Goal: Register for event/course

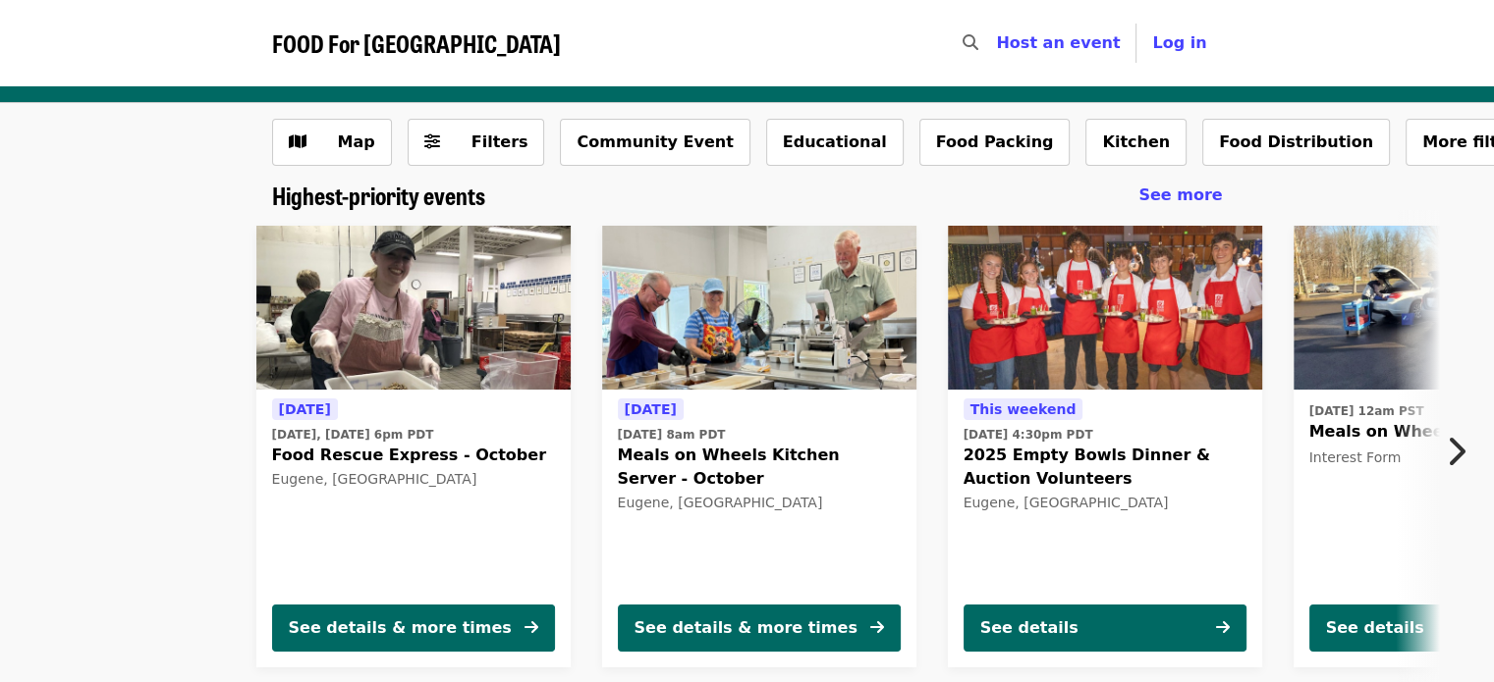
scroll to position [98, 0]
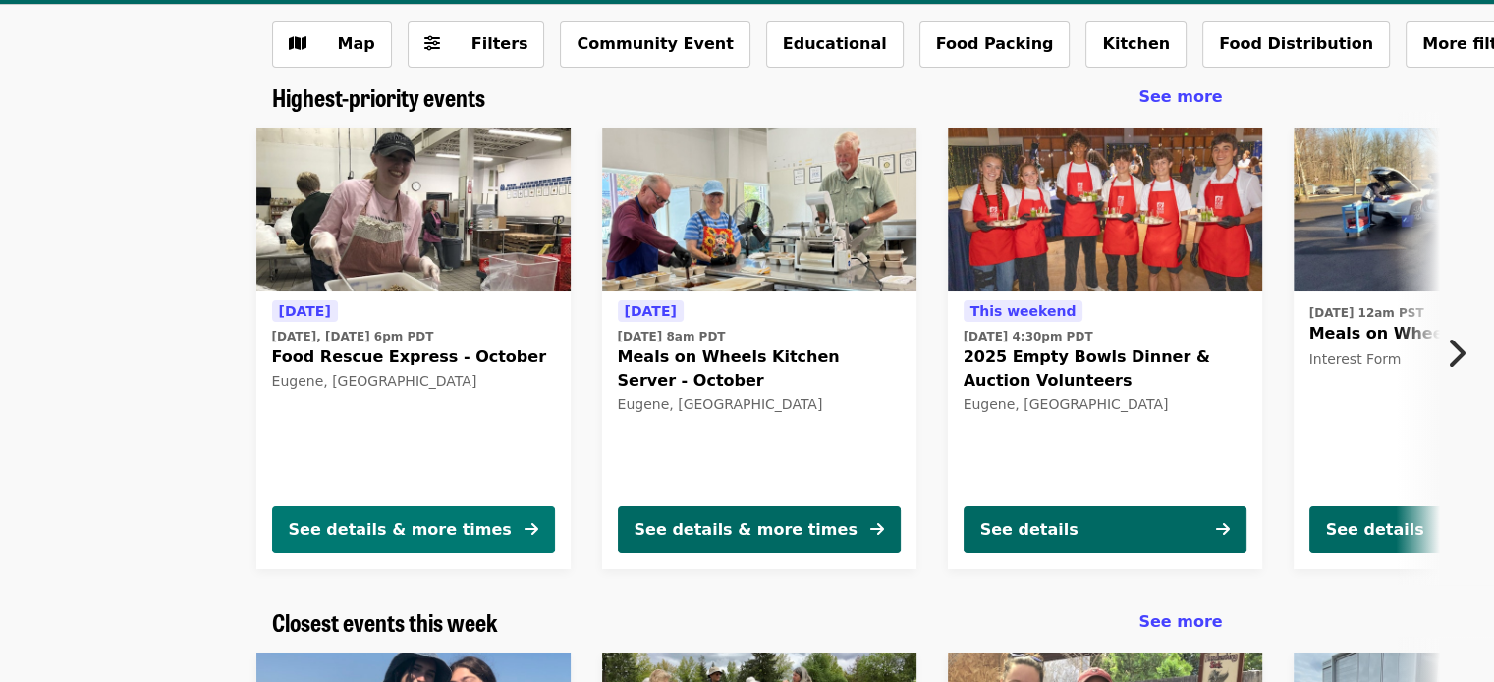
click at [424, 524] on div "See details & more times" at bounding box center [400, 530] width 223 height 24
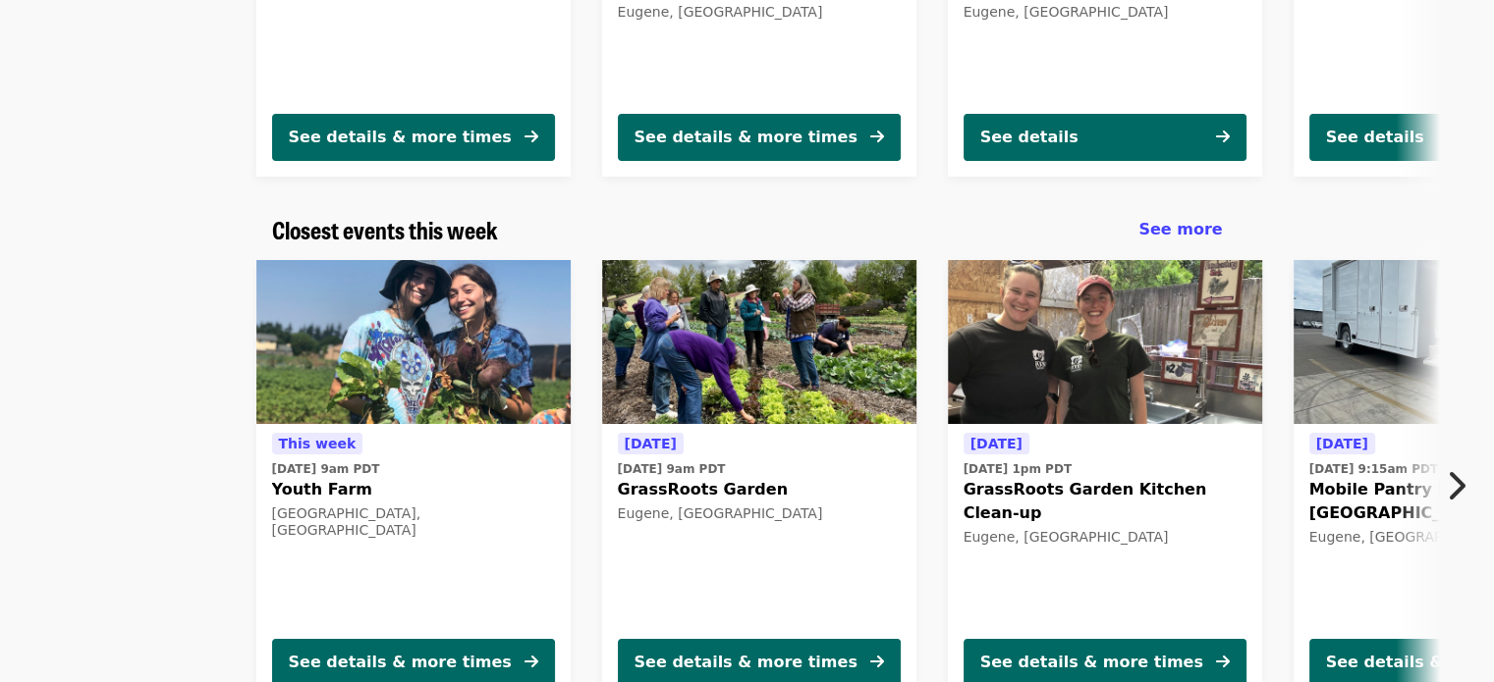
scroll to position [589, 0]
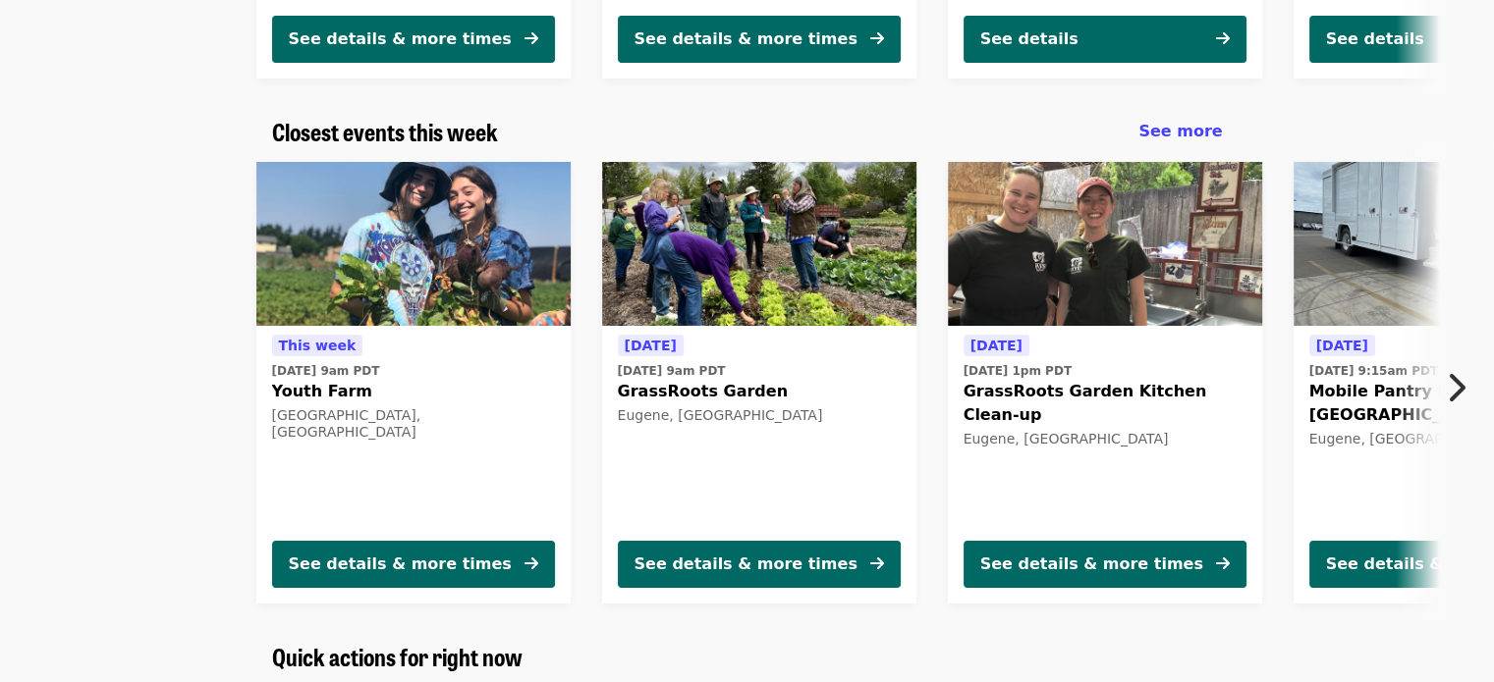
click at [1449, 390] on icon "chevron-right icon" at bounding box center [1455, 387] width 20 height 37
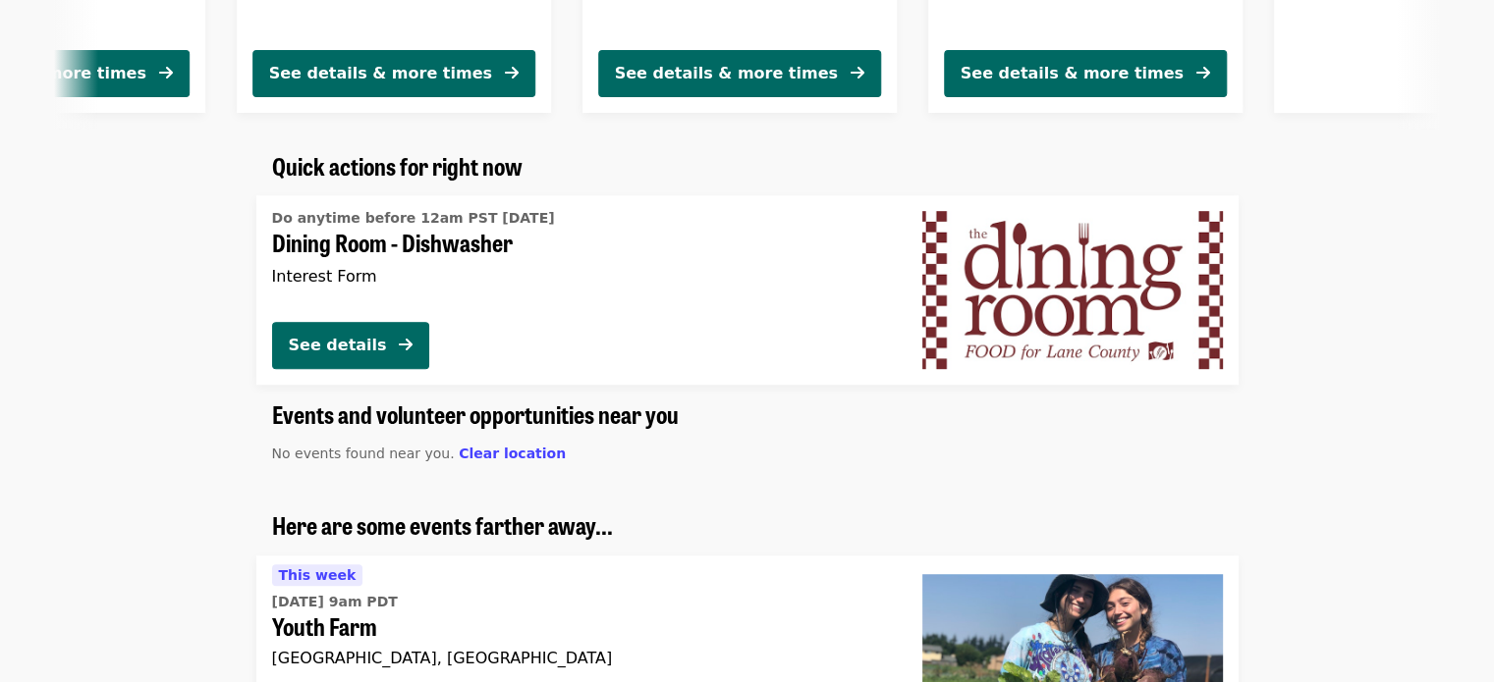
scroll to position [687, 0]
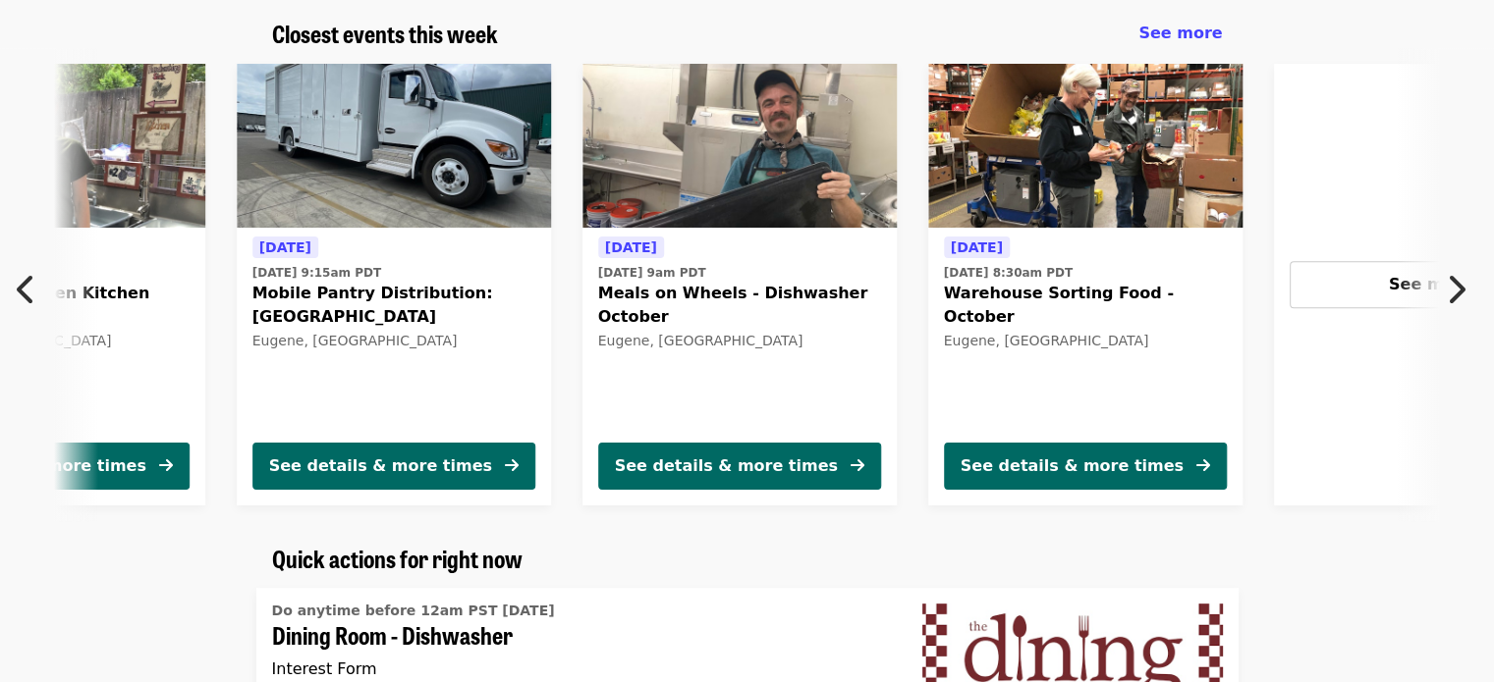
click at [1459, 283] on icon "chevron-right icon" at bounding box center [1455, 289] width 20 height 37
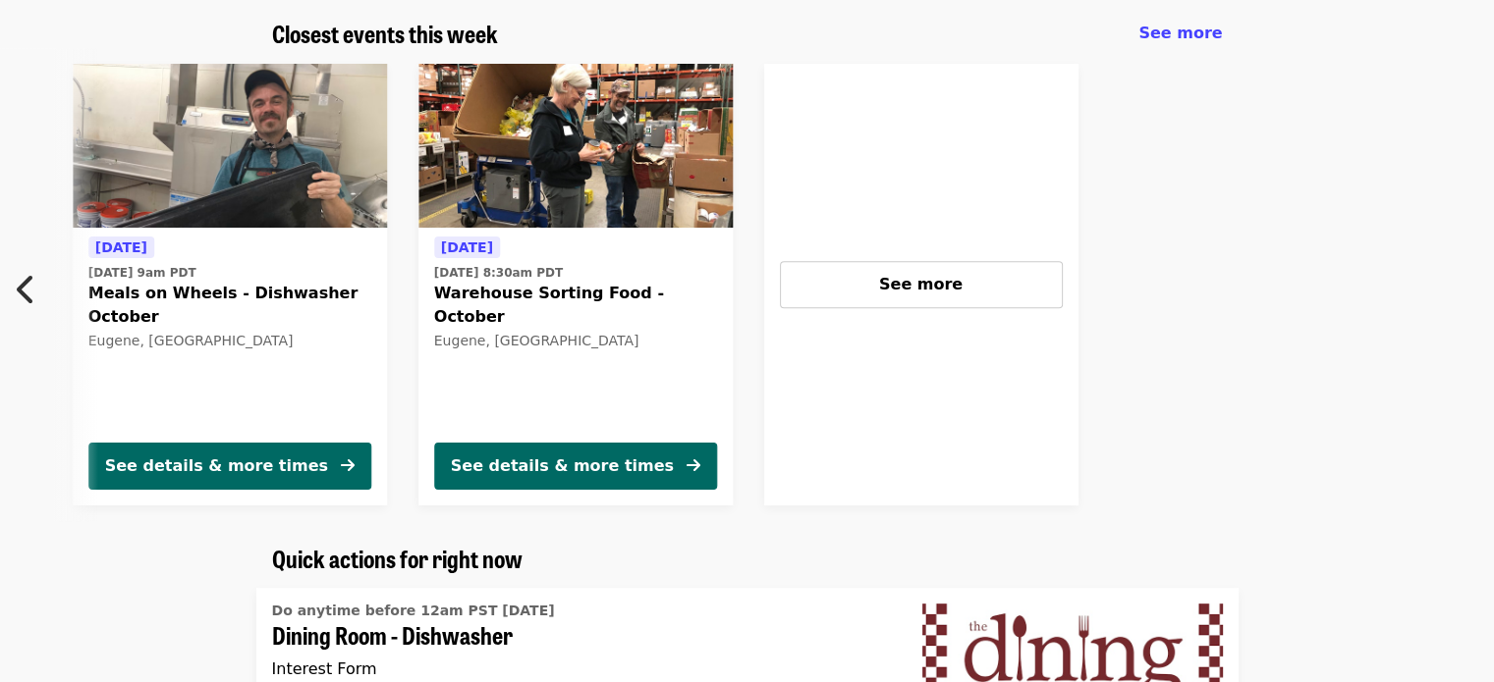
scroll to position [0, 1572]
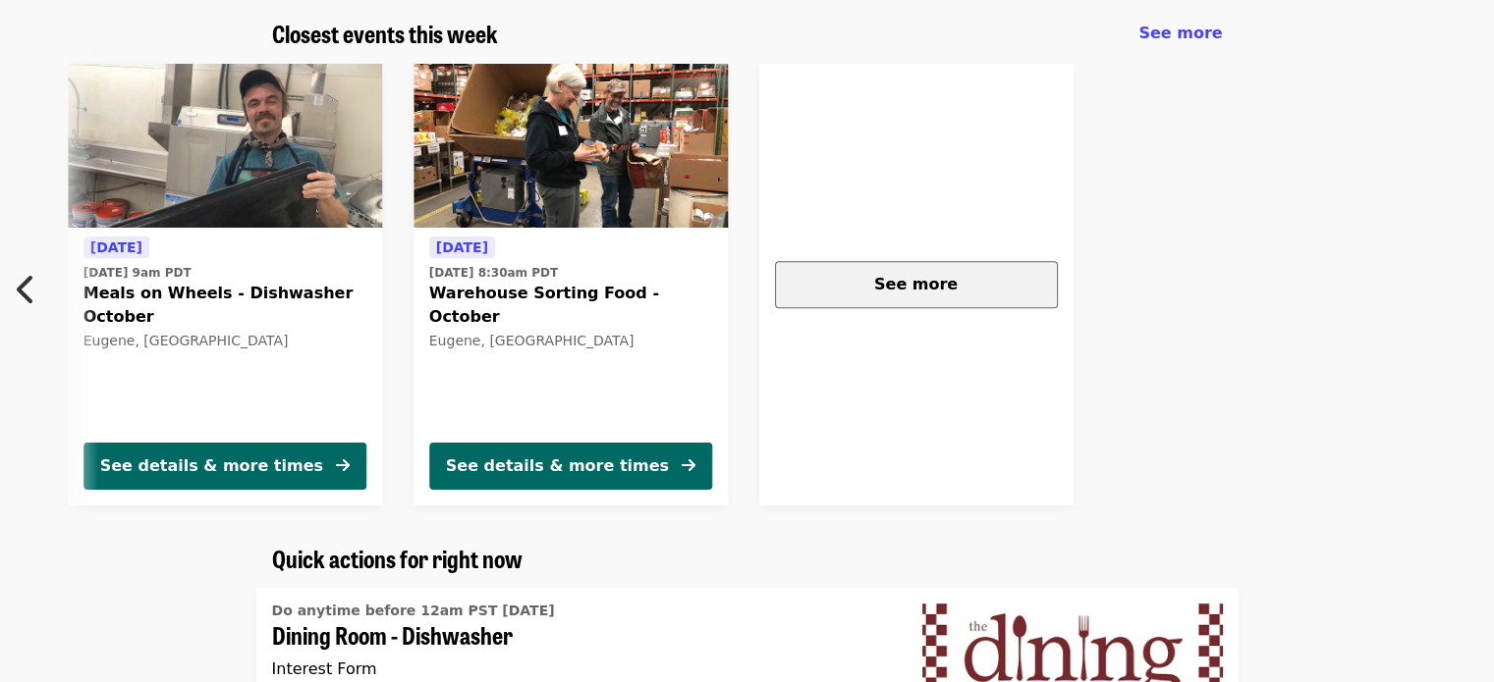
click at [961, 289] on div "See more" at bounding box center [915, 285] width 249 height 24
